Goal: Task Accomplishment & Management: Manage account settings

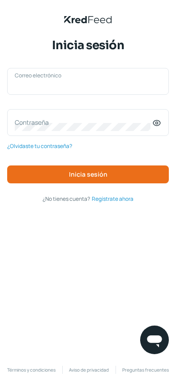
click at [88, 86] on input "Correo electrónico" at bounding box center [88, 86] width 146 height 8
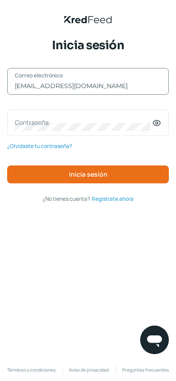
type input "[EMAIL_ADDRESS][DOMAIN_NAME]"
click at [88, 86] on input "Correo electrónico" at bounding box center [88, 86] width 146 height 8
click at [88, 86] on input "[EMAIL_ADDRESS][DOMAIN_NAME]" at bounding box center [88, 86] width 146 height 8
type input "a"
type input "[EMAIL_ADDRESS][DOMAIN_NAME]"
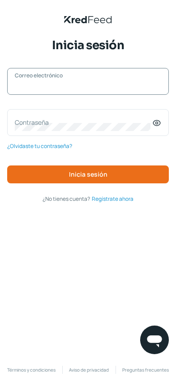
click at [88, 86] on input "Correo electrónico" at bounding box center [88, 86] width 146 height 8
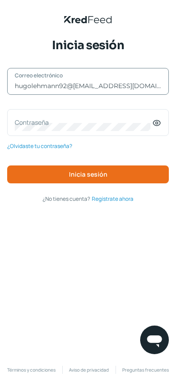
click at [88, 86] on input "hugolehmann92@[EMAIL_ADDRESS][DOMAIN_NAME]" at bounding box center [88, 86] width 146 height 8
type input "[EMAIL_ADDRESS][DOMAIN_NAME]"
type input "[PERSON_NAME][EMAIL_ADDRESS][DOMAIN_NAME]"
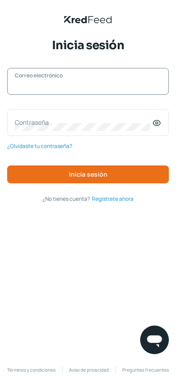
click at [88, 86] on input "Correo electrónico" at bounding box center [88, 86] width 146 height 8
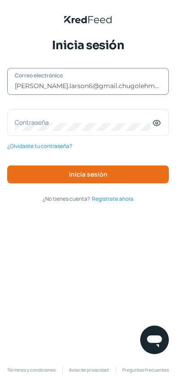
scroll to position [0, 57]
click at [88, 86] on input "[PERSON_NAME].larson6@gmail.chugolehmann92@[EMAIL_ADDRESS]" at bounding box center [88, 86] width 146 height 8
type input "@gmxxail.comook.comom"
type input "[GEOGRAPHIC_DATA]"
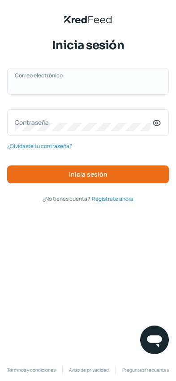
click at [88, 86] on input "Correo electrónico" at bounding box center [88, 86] width 146 height 8
click at [88, 86] on input "togodaron.larson6@gmail.chugolehmann92@[EMAIL_ADDRESS]" at bounding box center [88, 86] width 146 height 8
type input "mxxail.comook.comom"
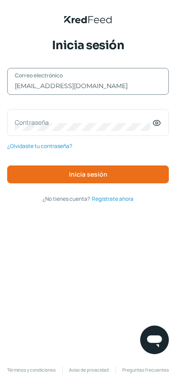
type input "[EMAIL_ADDRESS][DOMAIN_NAME]"
